Goal: Information Seeking & Learning: Learn about a topic

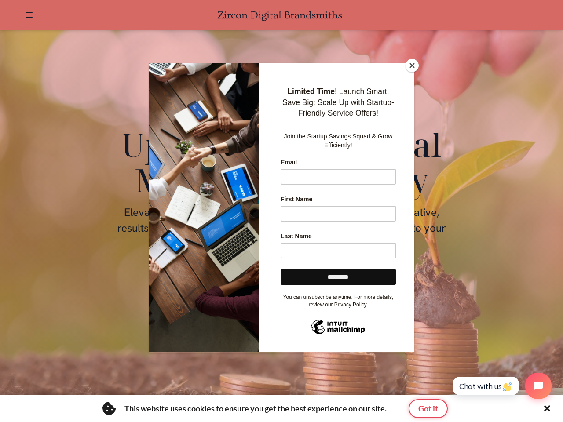
scroll to position [0, 1386]
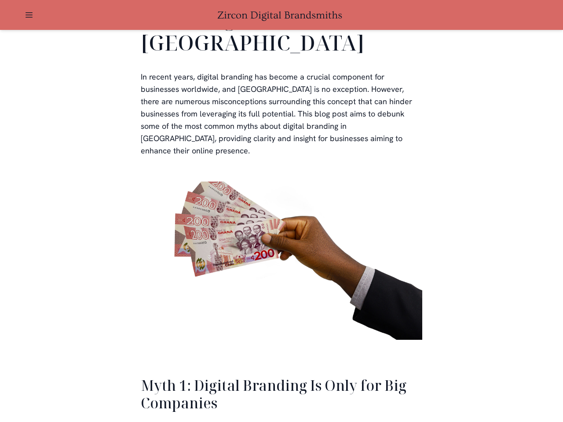
scroll to position [1932, 0]
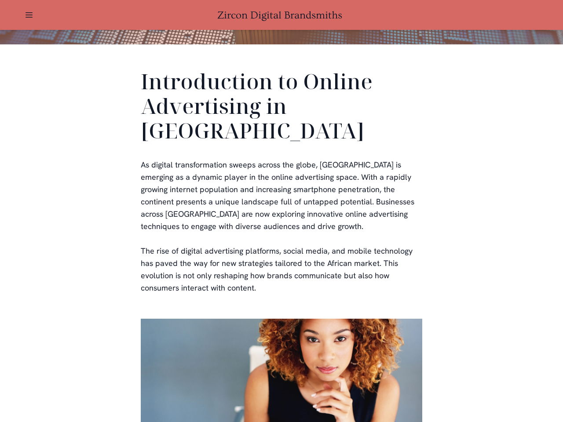
scroll to position [264, 0]
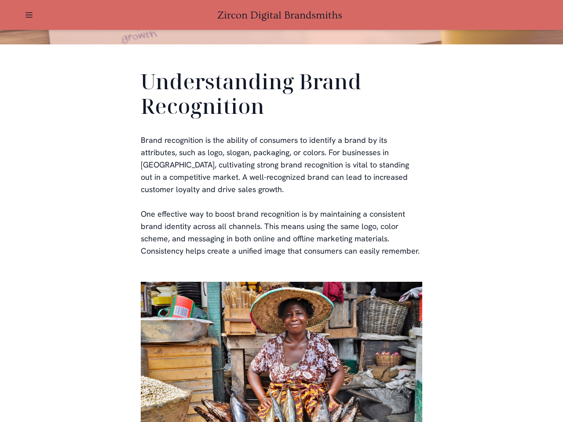
scroll to position [264, 0]
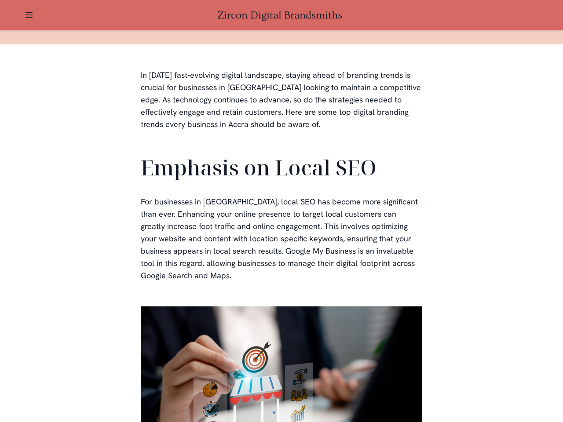
scroll to position [264, 0]
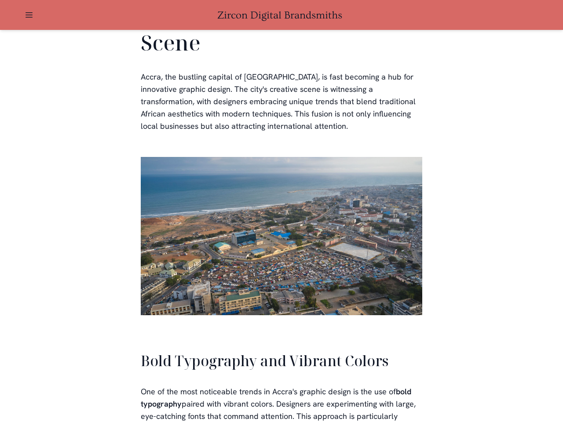
scroll to position [1992, 0]
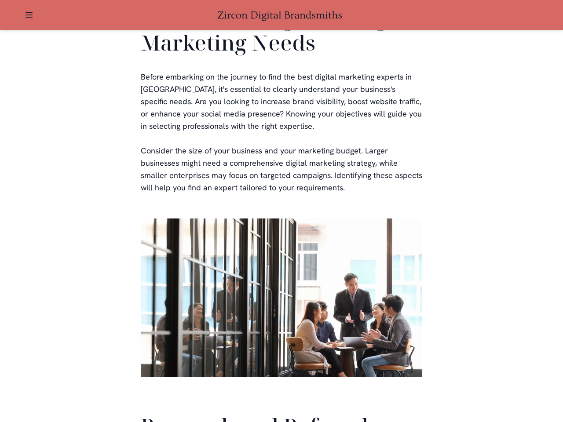
scroll to position [2094, 0]
